Goal: Navigation & Orientation: Find specific page/section

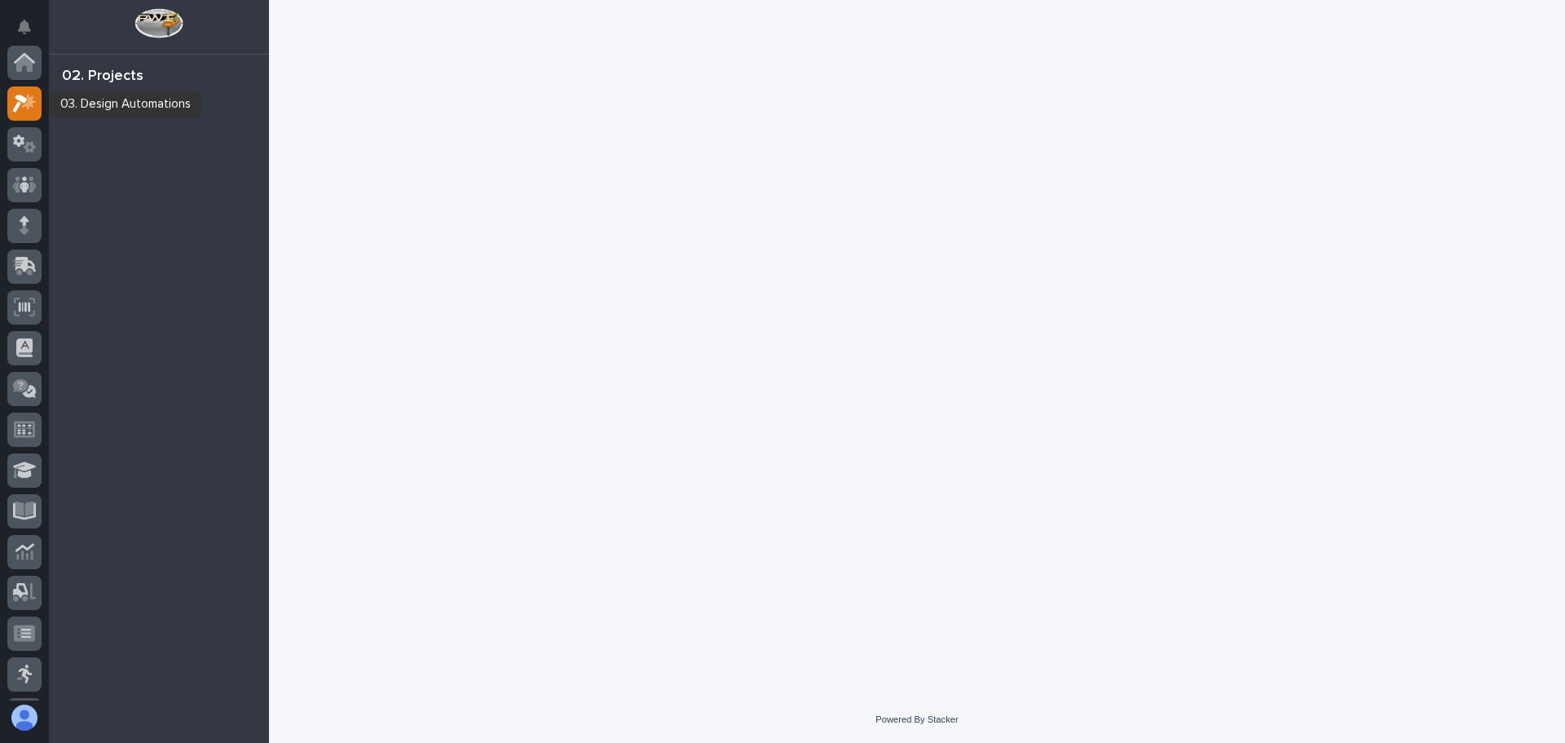
scroll to position [41, 0]
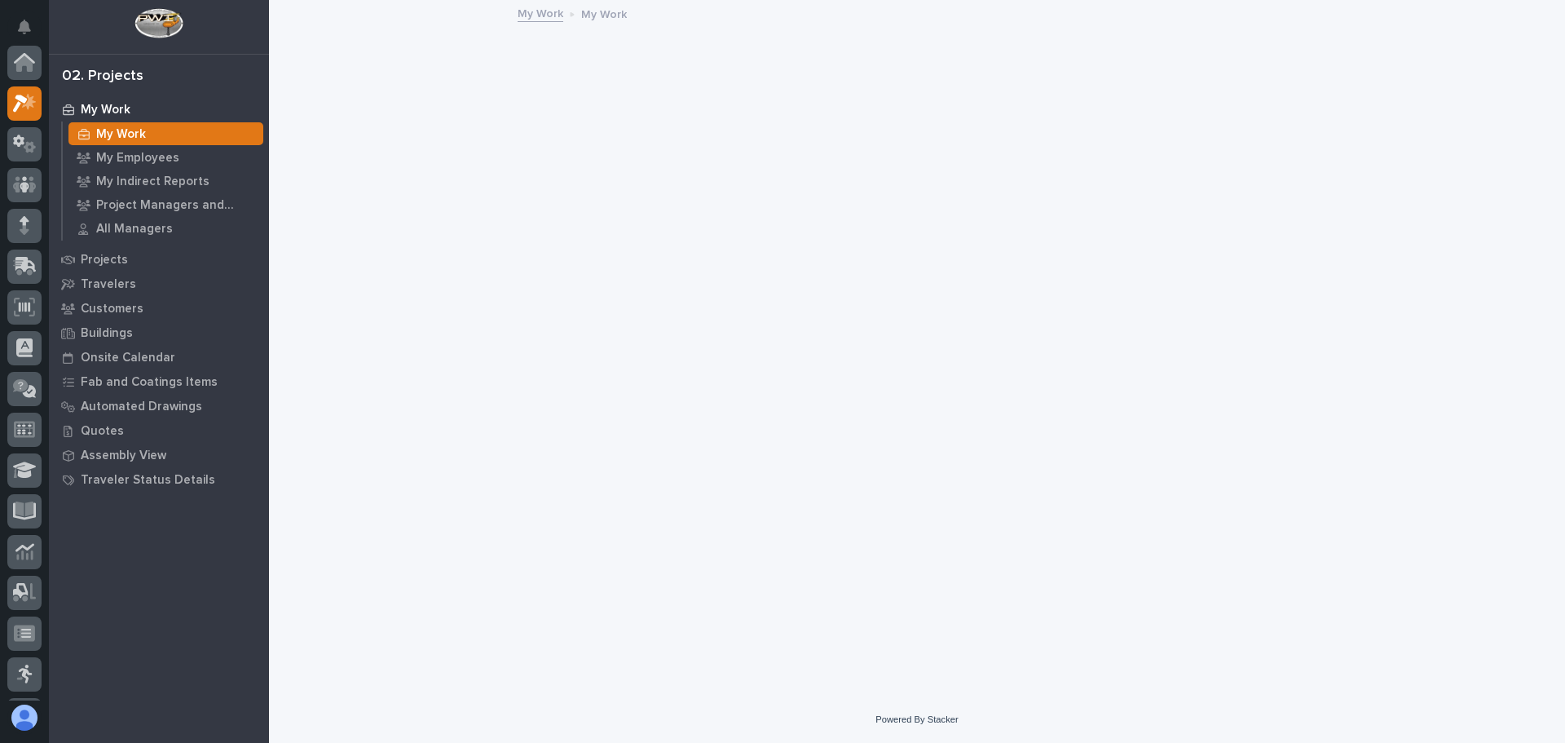
scroll to position [41, 0]
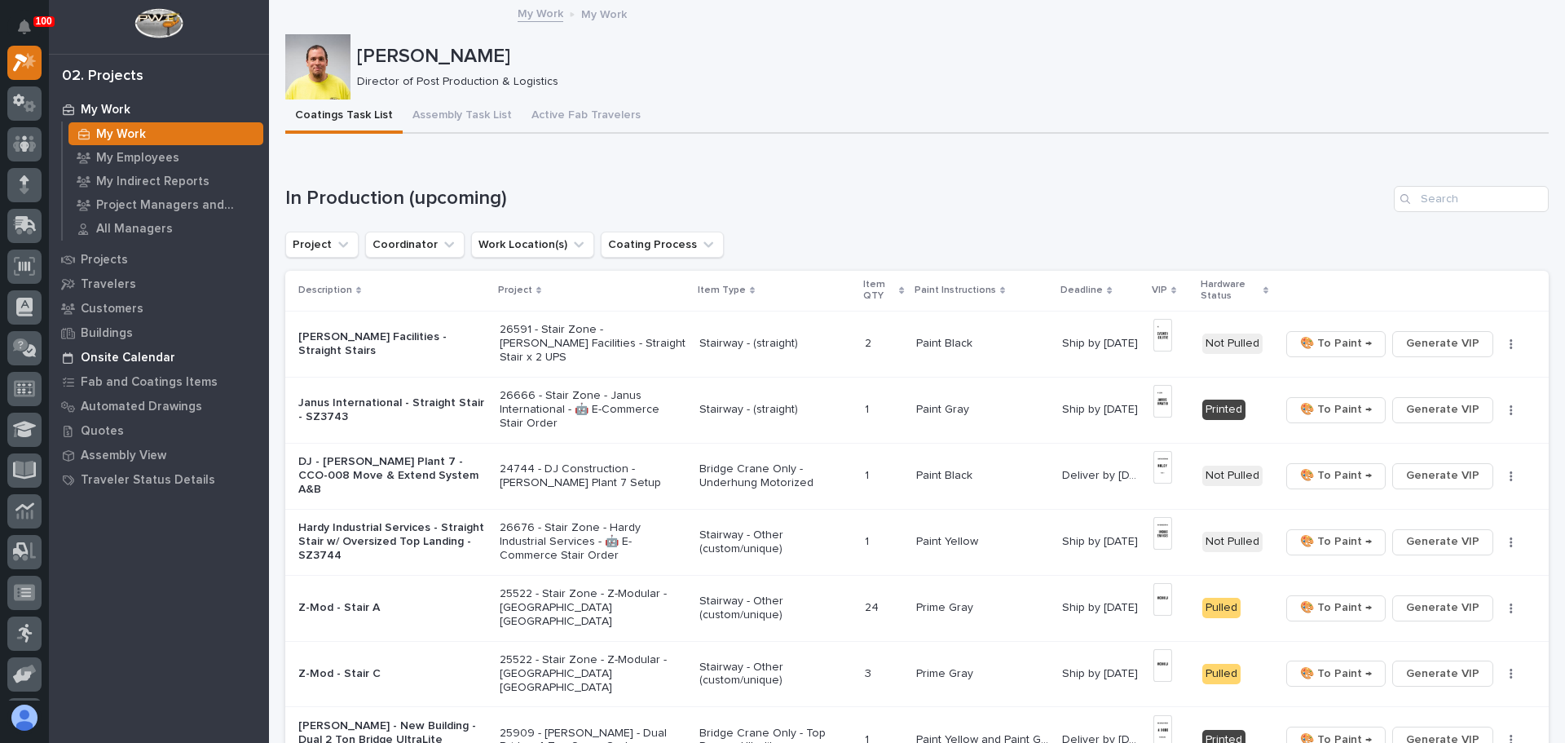
click at [121, 357] on p "Onsite Calendar" at bounding box center [128, 357] width 95 height 15
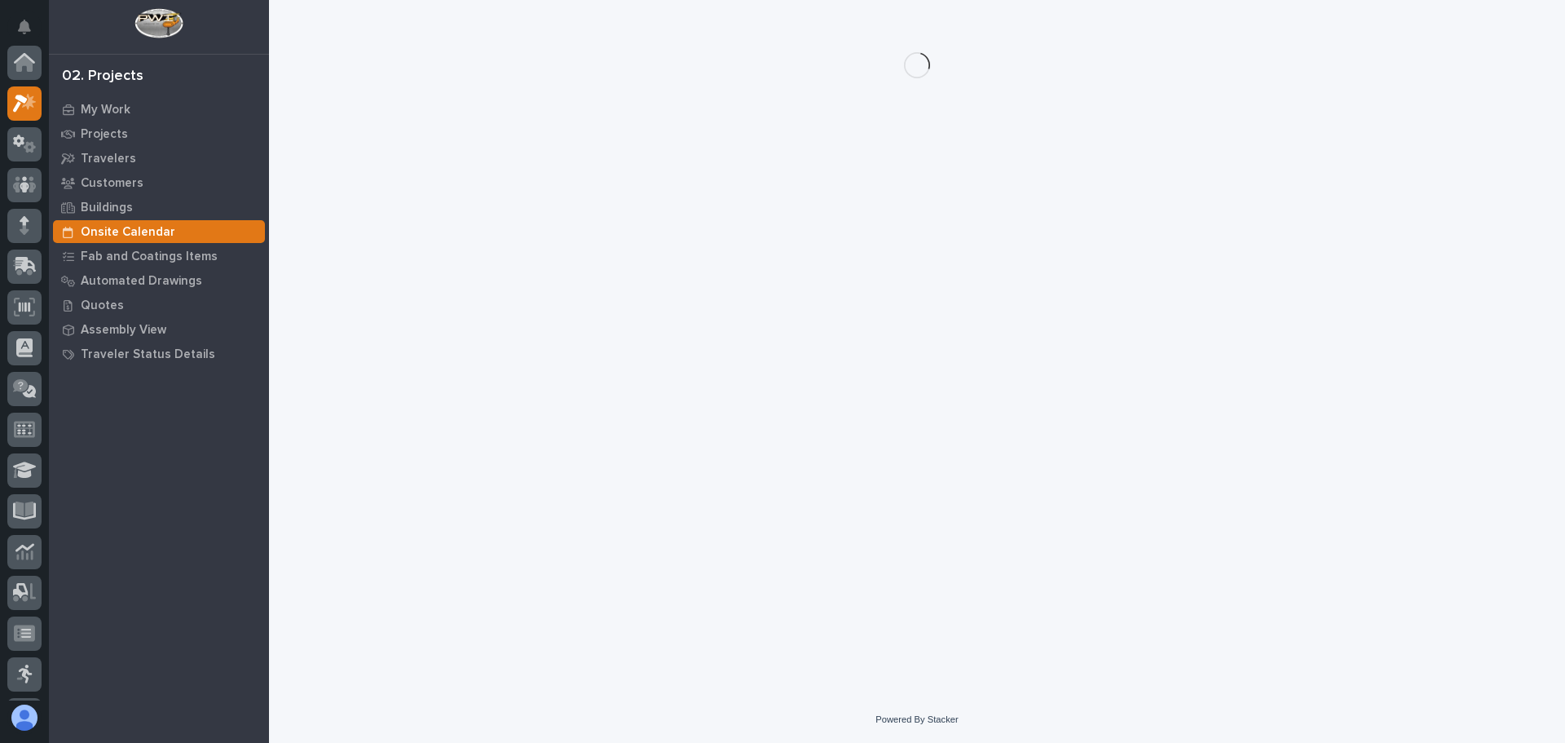
scroll to position [41, 0]
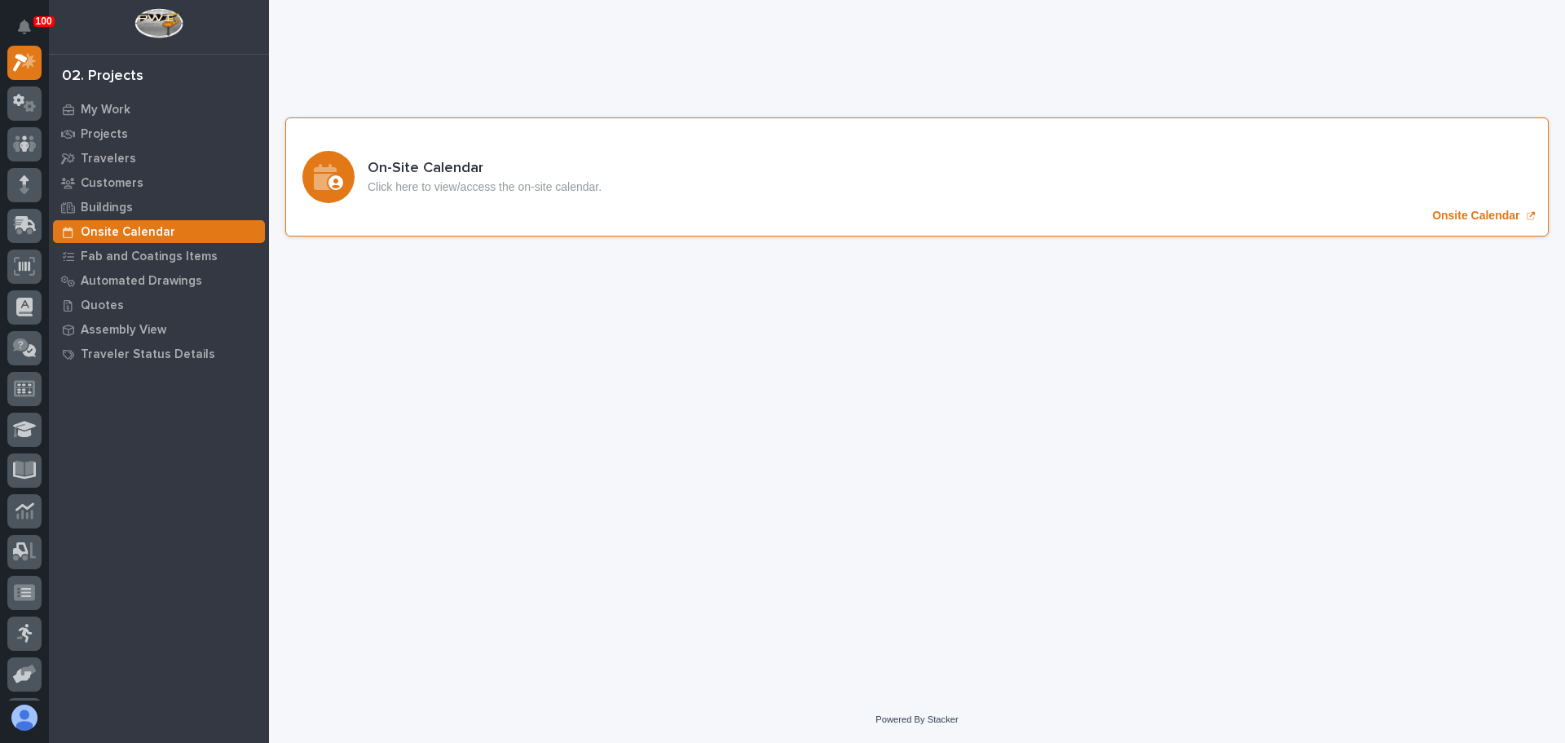
click at [1470, 215] on p "Onsite Calendar" at bounding box center [1475, 216] width 87 height 14
